Goal: Answer question/provide support: Answer question/provide support

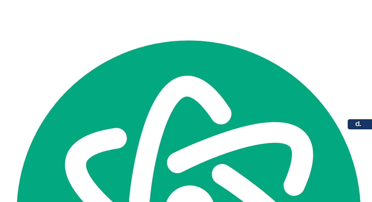
scroll to position [20, 0]
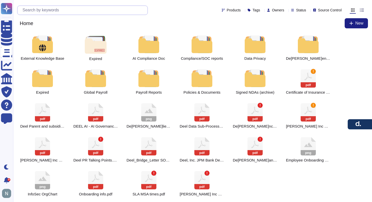
click at [65, 10] on input "text" at bounding box center [84, 10] width 128 height 9
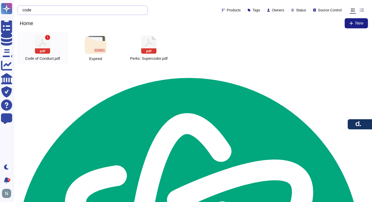
click at [45, 51] on rect at bounding box center [42, 50] width 15 height 5
type input "code"
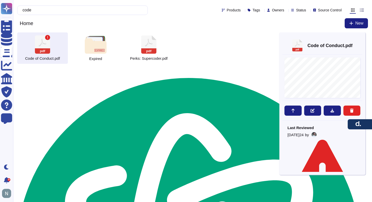
scroll to position [5, 0]
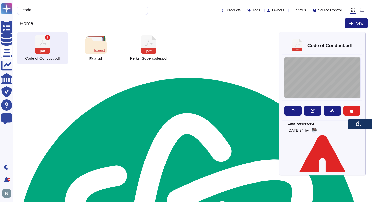
click at [322, 78] on div "Code of Conduct and Ethics Last updated: September 27, 2023 Introduction This C…" at bounding box center [322, 77] width 76 height 40
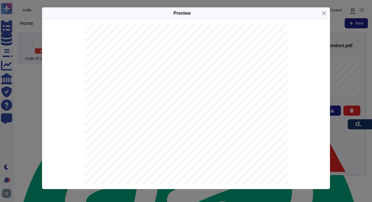
scroll to position [0, 0]
click at [325, 11] on button "Close" at bounding box center [324, 13] width 8 height 8
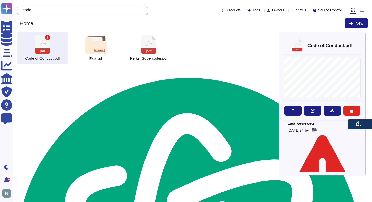
click at [73, 10] on input "code" at bounding box center [81, 10] width 122 height 9
type textarea "code"
click at [73, 10] on input "code" at bounding box center [81, 10] width 122 height 9
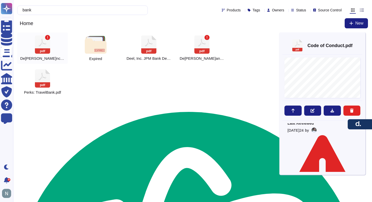
type input "bank"
click at [46, 46] on icon at bounding box center [42, 44] width 15 height 18
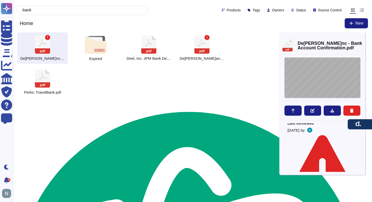
click at [328, 76] on div at bounding box center [322, 77] width 76 height 40
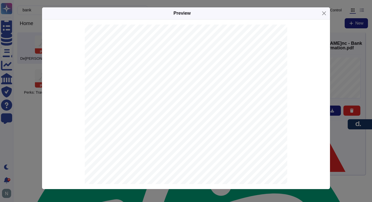
scroll to position [45, 0]
click at [323, 11] on button "Close" at bounding box center [324, 13] width 8 height 8
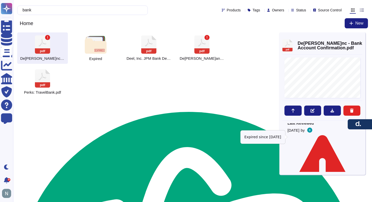
scroll to position [0, 0]
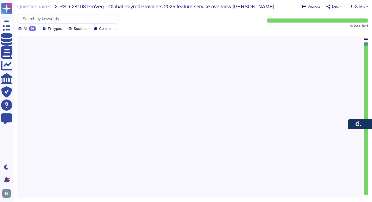
scroll to position [20, 0]
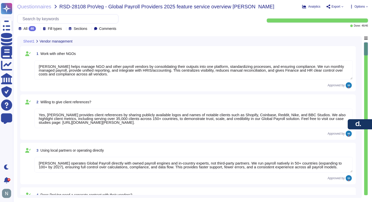
type textarea "Deel helps manage NGO and other payroll vendors by consolidating their outputs …"
type textarea "Yes, Deel provides client references by sharing publicly available logos and na…"
type textarea "Deel operates Global Payroll directly with owned payroll engines and in-country…"
type textarea "No, ProVeg does not need separate contracts with vendors when using Deel’s Glob…"
type textarea "Yes, Deel’s Global Payroll includes a self-service portal where employees can a…"
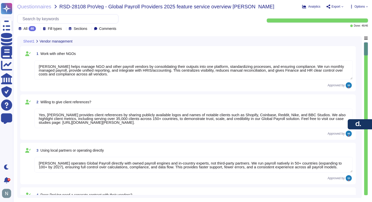
type textarea "Deel’s Global Payroll and Contractor Management are separate solutions. Global …"
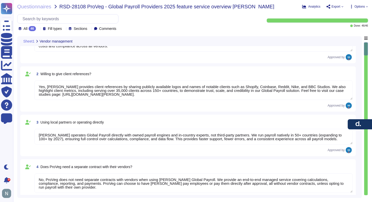
type textarea "Deel’s Global Payroll integrates directly with leading HRIS like Workday, Bambo…"
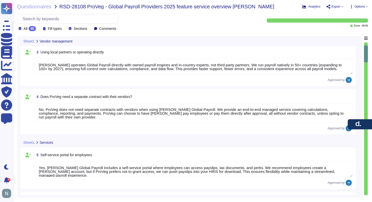
type textarea "Deel’s Global Payroll integrates with accounting systems to automate bookkeepin…"
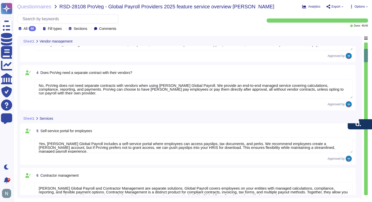
scroll to position [126, 0]
type textarea "Deel’s Global Payroll does not include Employer of Record (EOR) services. Globa…"
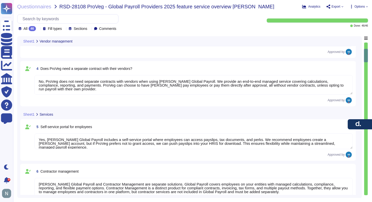
scroll to position [1, 0]
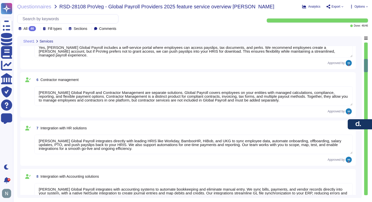
type textarea "Deel helps you set up foreign employer entities through our FER/NEP services, c…"
type textarea "Deel’s Global Payroll and Immigration are separate, but we offer integrated mob…"
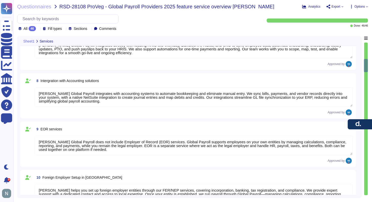
scroll to position [336, 0]
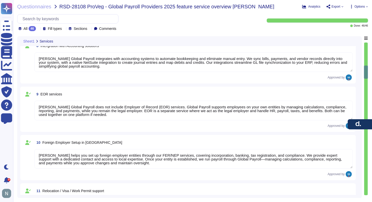
type textarea "Deel’s Global Payroll supports multi-currency payments. Clients can fund payrol…"
type textarea "Deel’s Global Payroll does not include Professional Employer Organization (PEO)…"
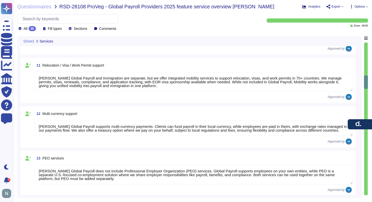
type textarea "Deel’s Global Payroll protects sensitive information with strict confidentialit…"
type textarea "Deel assists with generating and managing compliant employment contracts. We pr…"
type textarea "Deel’s Global Payroll primarily covers payroll calculations, statutory taxes, a…"
type textarea "Deel’s Global Payroll helps you navigate labor laws by providing compliant empl…"
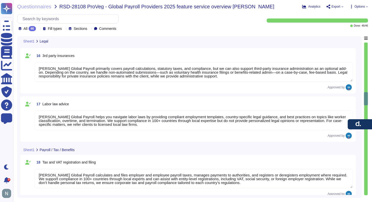
scroll to position [718, 0]
type textarea "Deel’s Global Payroll calculates and files employer and employee payroll taxes,…"
type textarea "Deel supports shadow payroll, with scope depending on the countries and employm…"
type textarea "Deel’s Global Payroll streamlines reimbursements by letting employees submit ex…"
type textarea "Deel’s Global Payroll supports managing PTO with customizable policies for vaca…"
